Goal: Navigation & Orientation: Go to known website

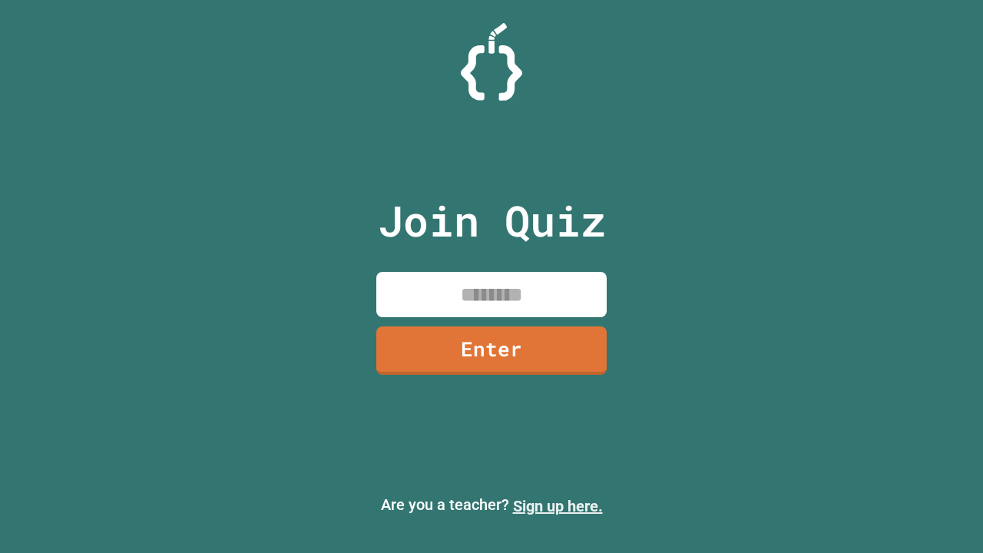
click at [557, 506] on link "Sign up here." at bounding box center [558, 506] width 90 height 18
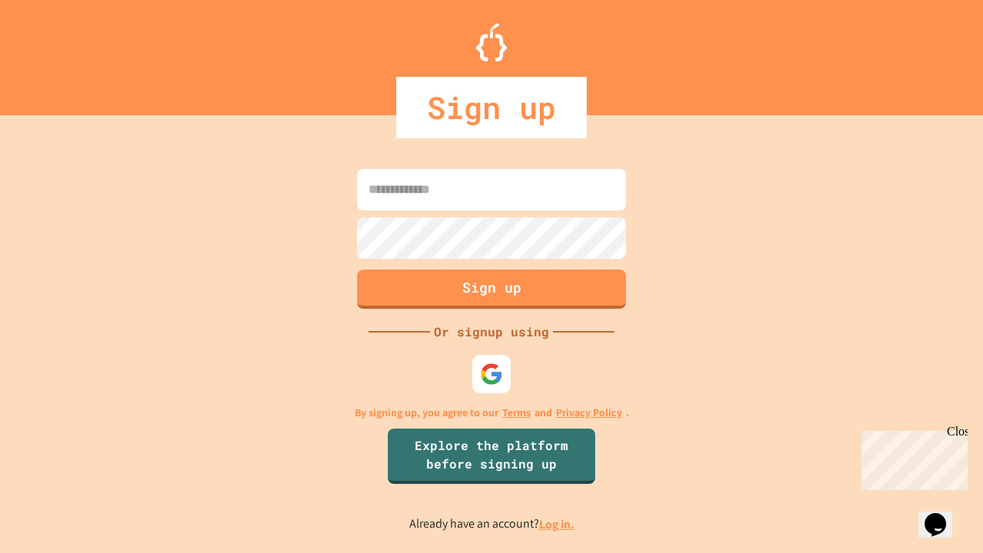
click at [557, 524] on link "Log in." at bounding box center [556, 524] width 35 height 16
